Goal: Navigation & Orientation: Find specific page/section

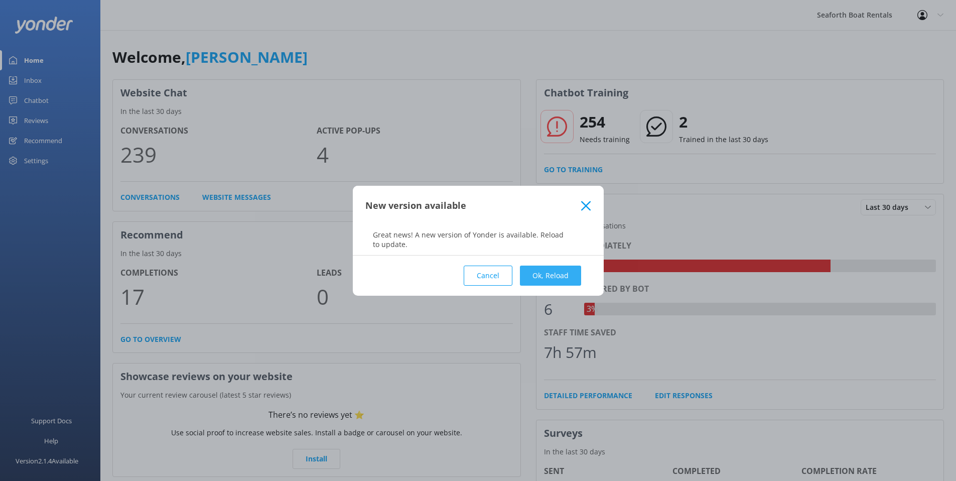
click at [543, 279] on button "Ok, Reload" at bounding box center [550, 276] width 61 height 20
